Goal: Navigation & Orientation: Find specific page/section

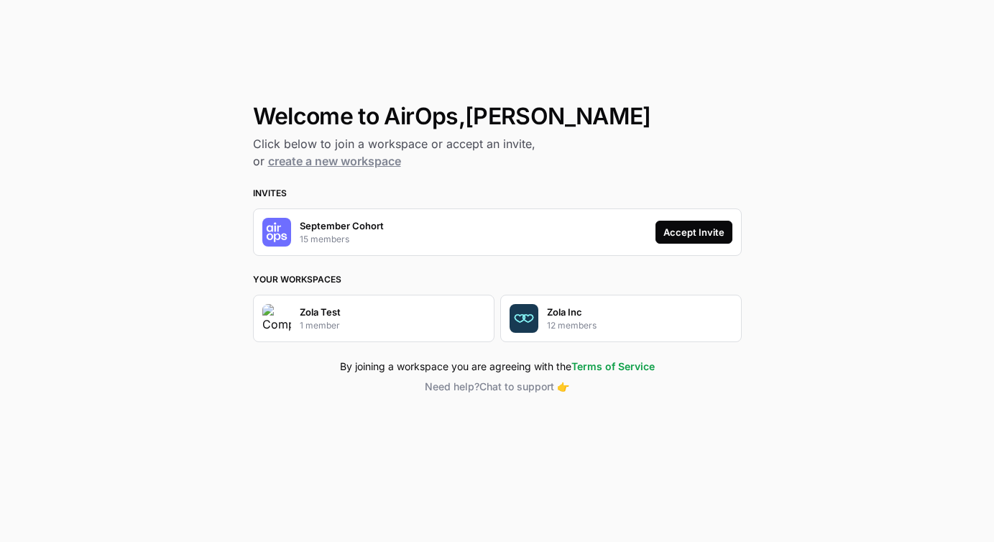
click at [717, 229] on div "Accept Invite" at bounding box center [694, 232] width 61 height 14
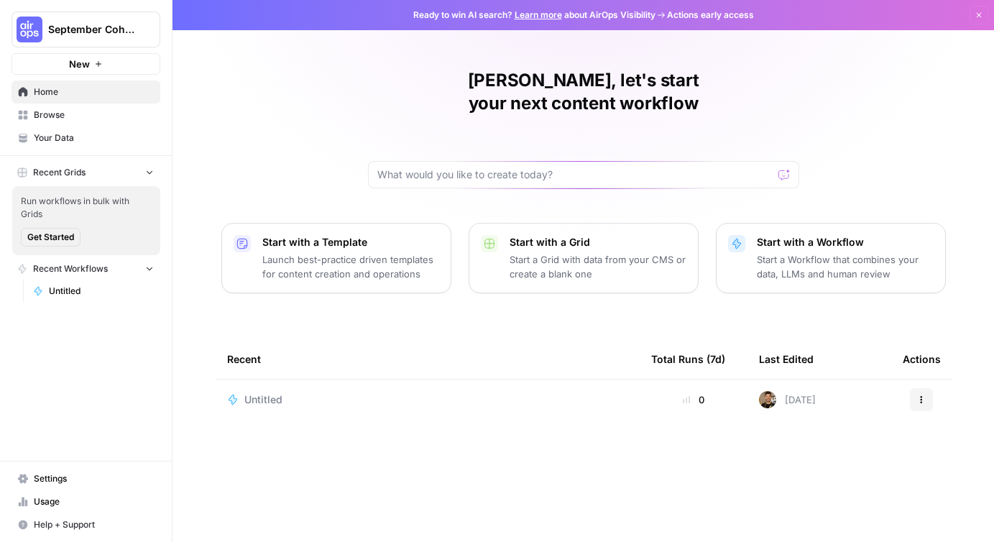
click at [101, 27] on span "September Cohort" at bounding box center [91, 29] width 87 height 14
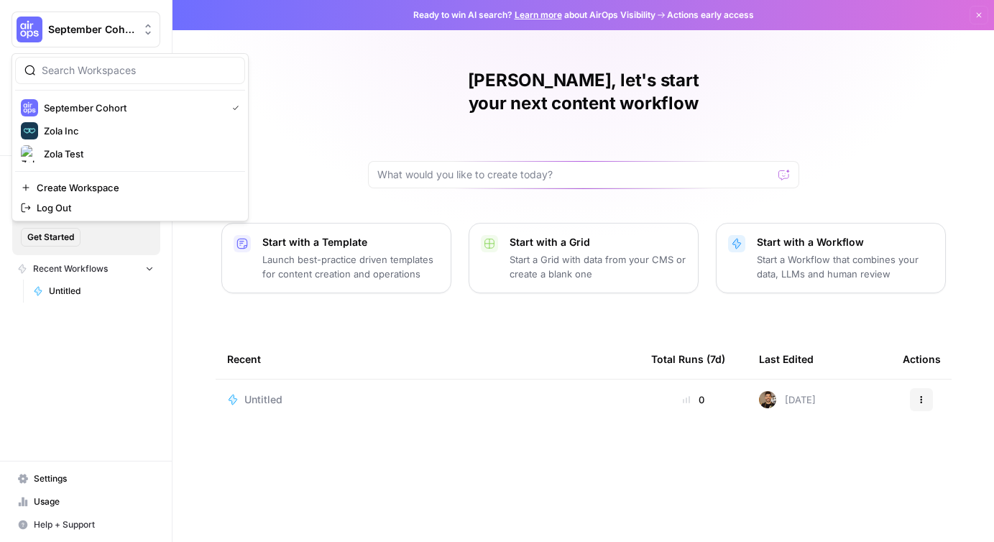
click at [326, 48] on div "[PERSON_NAME], let's start your next content workflow Start with a Template Lau…" at bounding box center [584, 271] width 822 height 542
